Goal: Information Seeking & Learning: Understand process/instructions

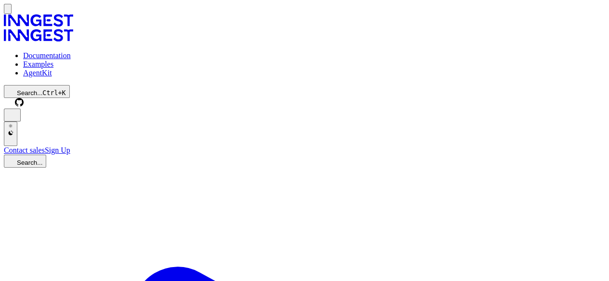
click at [43, 29] on icon at bounding box center [38, 35] width 69 height 13
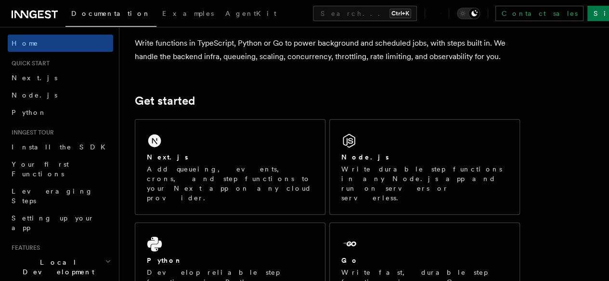
scroll to position [120, 0]
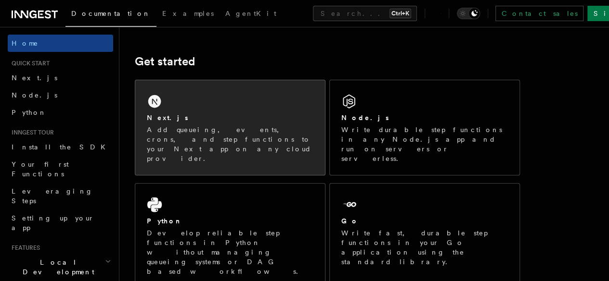
click at [164, 137] on div "Next.js Add queueing, events, crons, and step functions to your Next app on any…" at bounding box center [230, 138] width 166 height 51
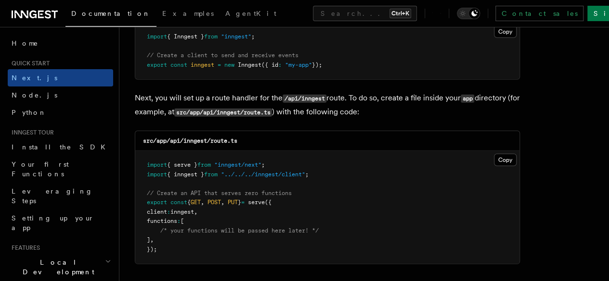
scroll to position [1251, 0]
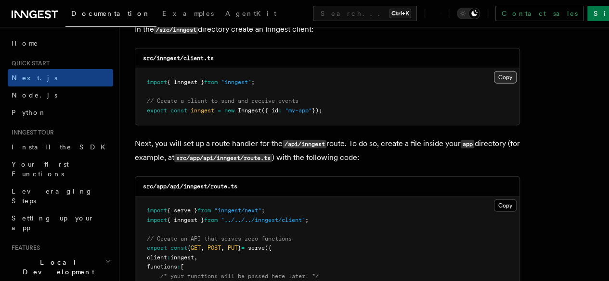
click at [494, 71] on button "Copy Copied" at bounding box center [505, 77] width 23 height 13
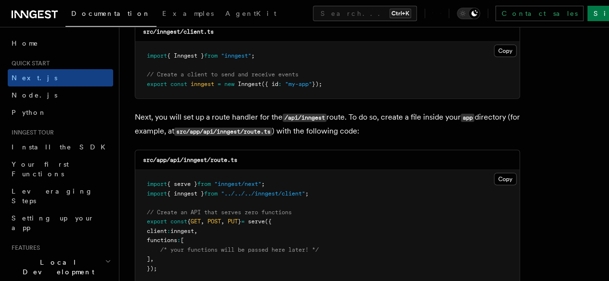
scroll to position [1376, 0]
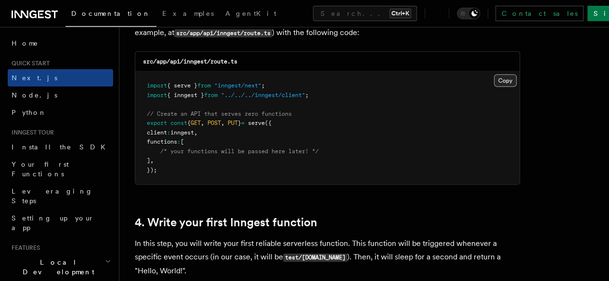
click at [494, 75] on button "Copy Copied" at bounding box center [505, 81] width 23 height 13
